Goal: Navigation & Orientation: Go to known website

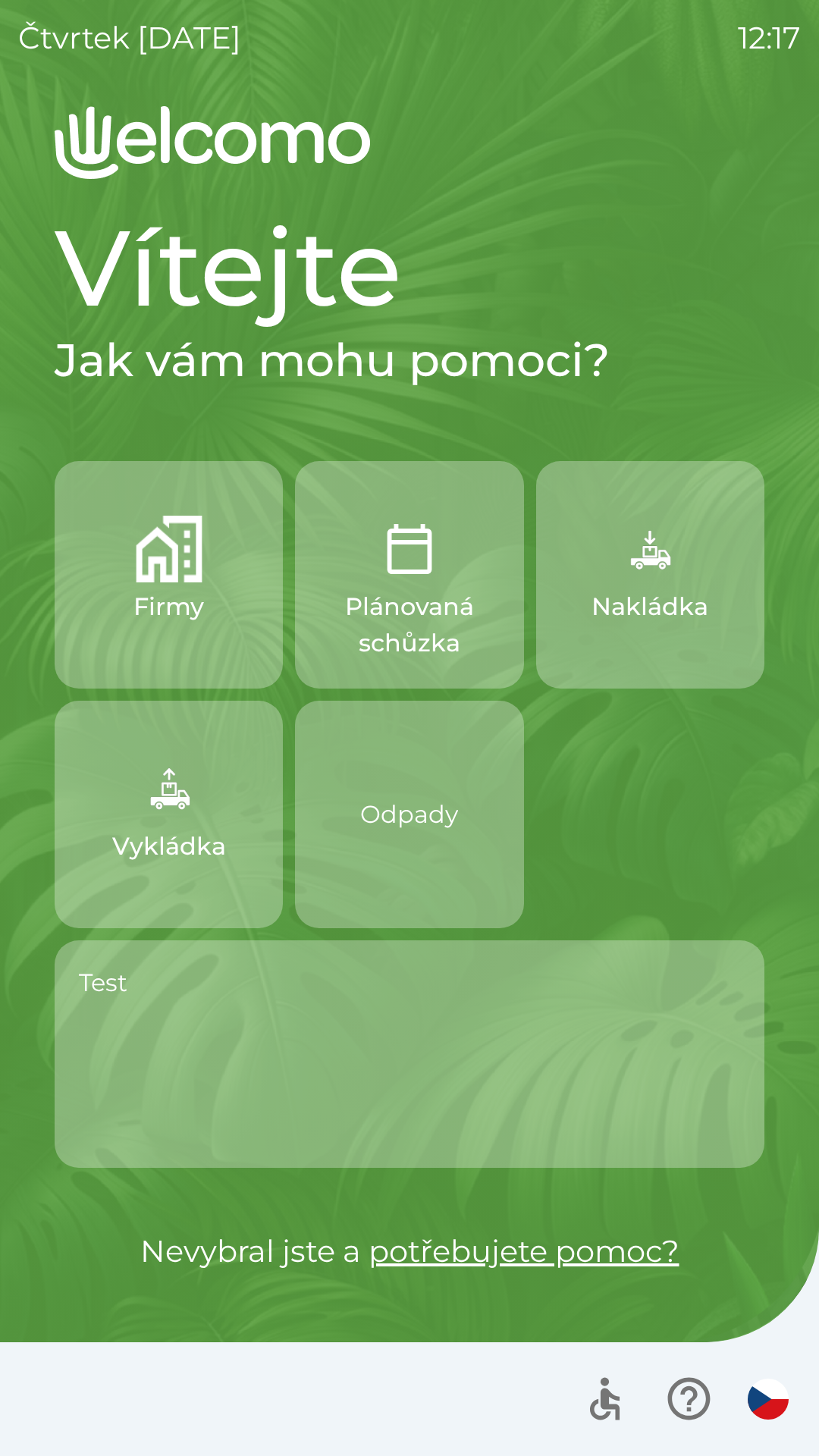
click at [537, 1035] on div "Test" at bounding box center [409, 1054] width 710 height 228
